Goal: Task Accomplishment & Management: Use online tool/utility

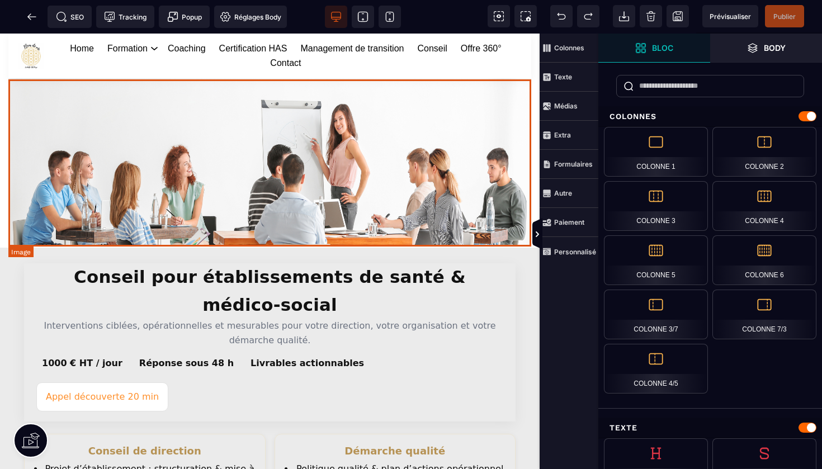
click at [437, 152] on img at bounding box center [269, 161] width 523 height 167
select select
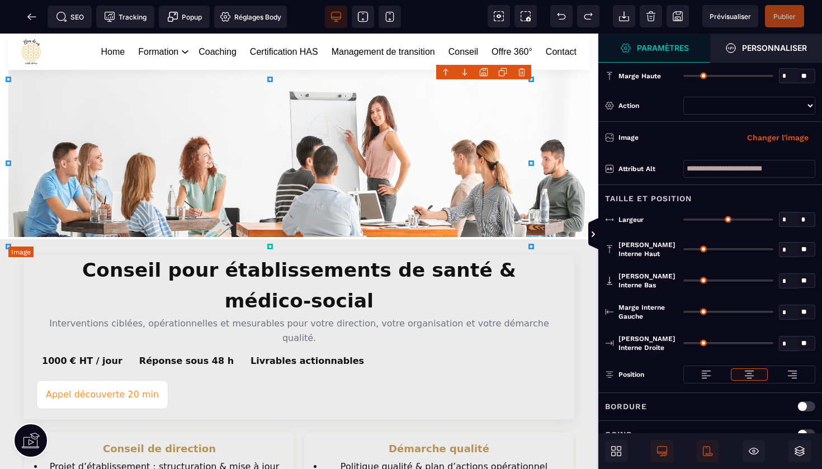
type input "*"
type input "***"
type input "*"
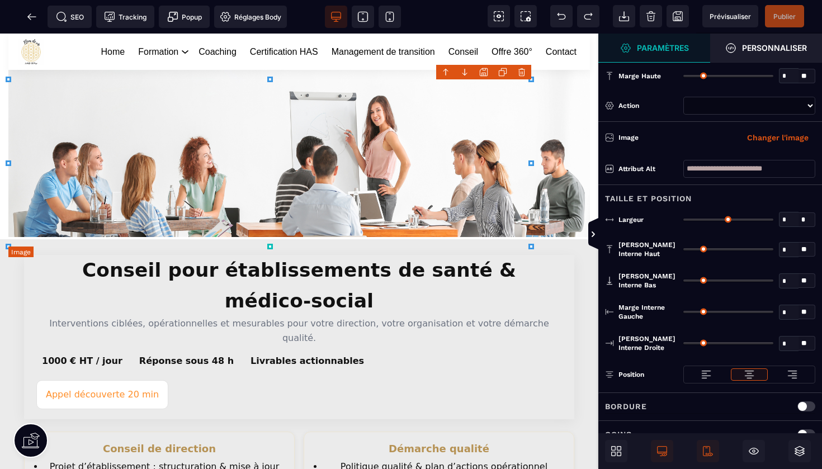
type input "*"
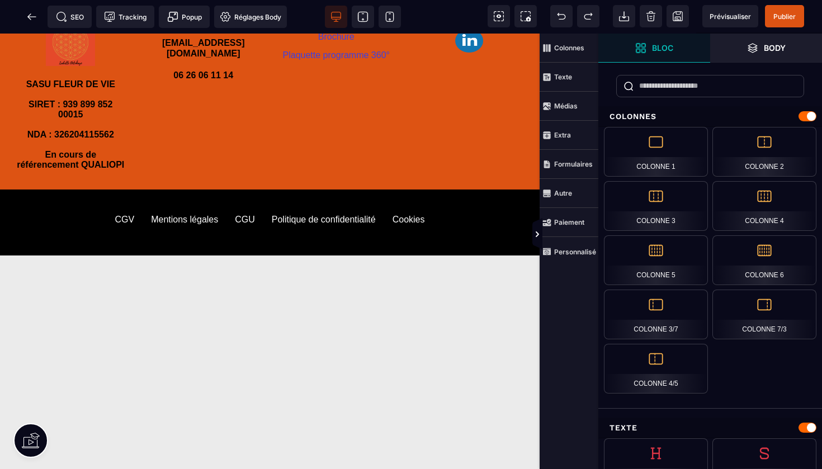
scroll to position [1284, 0]
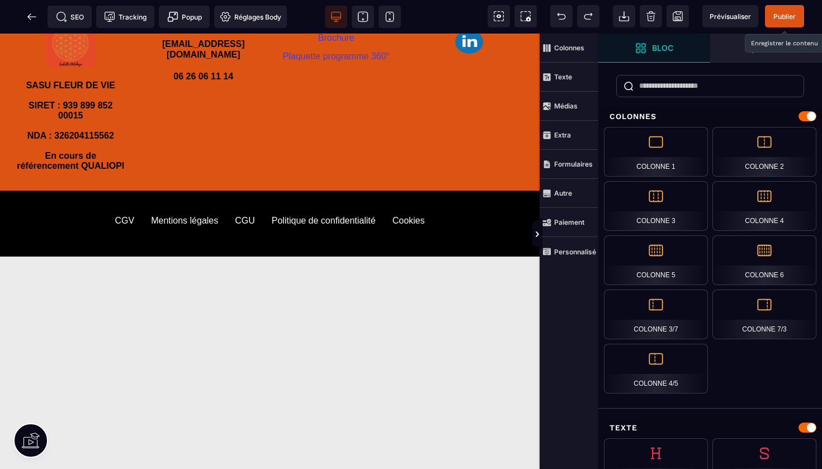
click at [792, 16] on span "Publier" at bounding box center [784, 16] width 22 height 8
click at [26, 21] on icon at bounding box center [31, 16] width 11 height 11
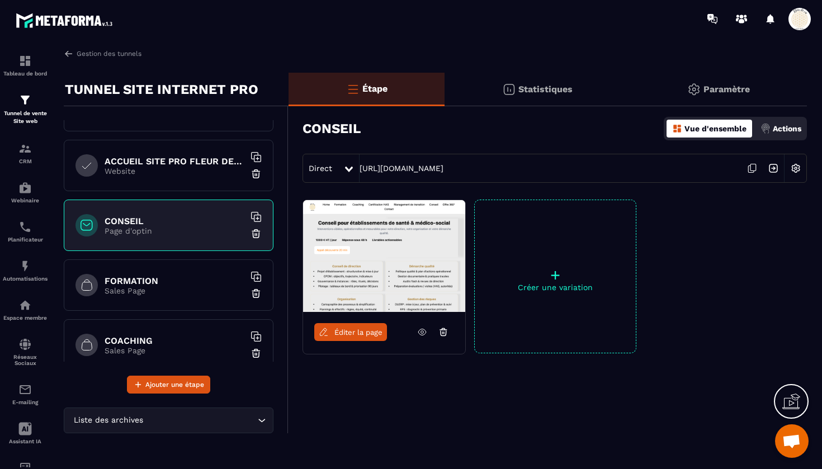
scroll to position [72, 0]
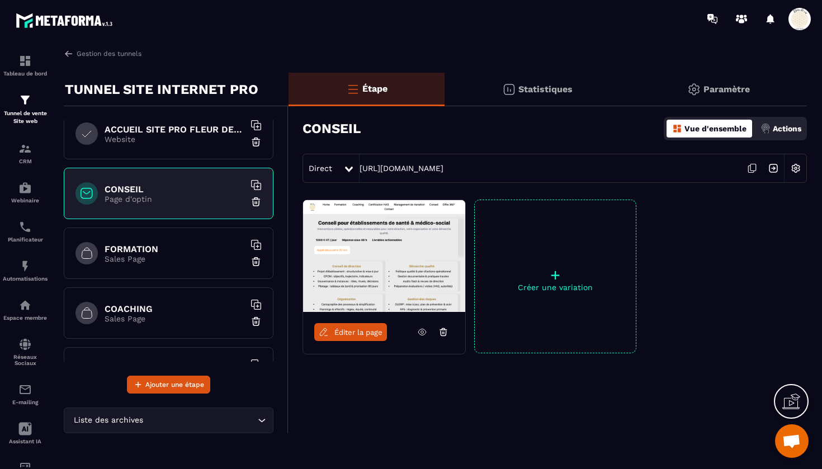
click at [167, 247] on h6 "FORMATION" at bounding box center [175, 249] width 140 height 11
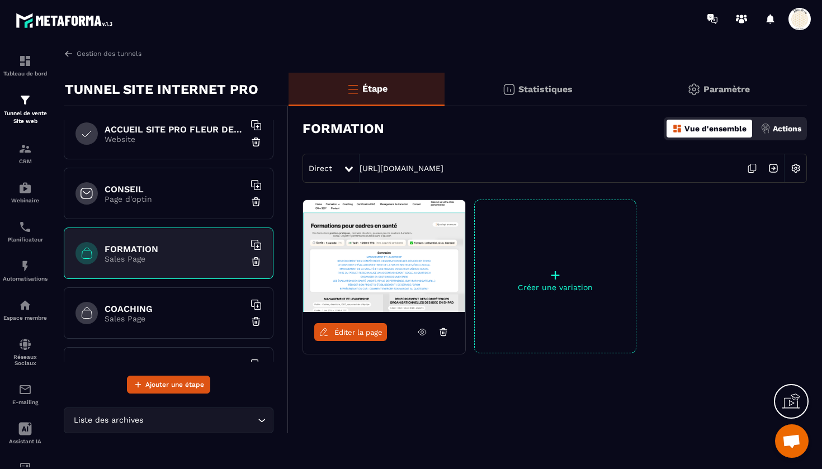
click at [368, 328] on span "Éditer la page" at bounding box center [358, 332] width 48 height 8
